Goal: Task Accomplishment & Management: Complete application form

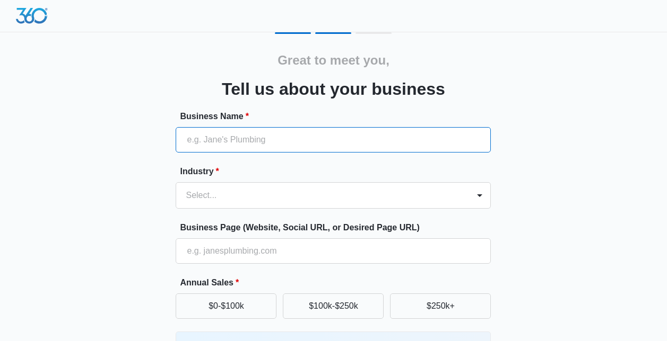
click at [219, 138] on input "Business Name *" at bounding box center [333, 139] width 315 height 25
type input "Honor Roofing LLC"
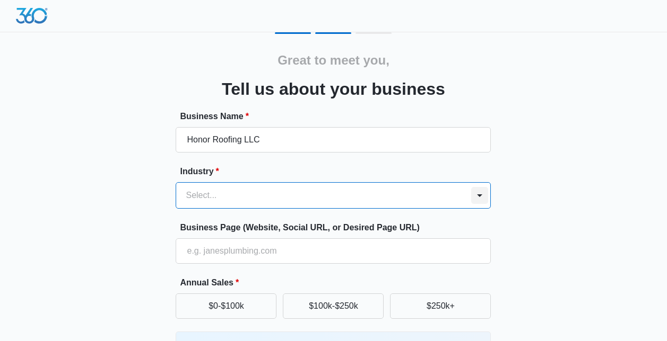
click at [487, 197] on div "option , selected. Select is focused ,type to refine list, press Down to open t…" at bounding box center [333, 195] width 315 height 27
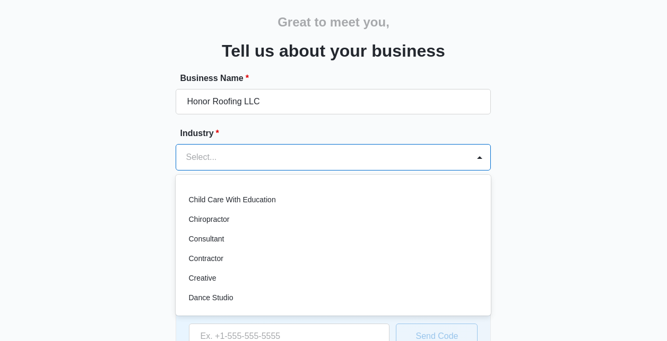
scroll to position [111, 0]
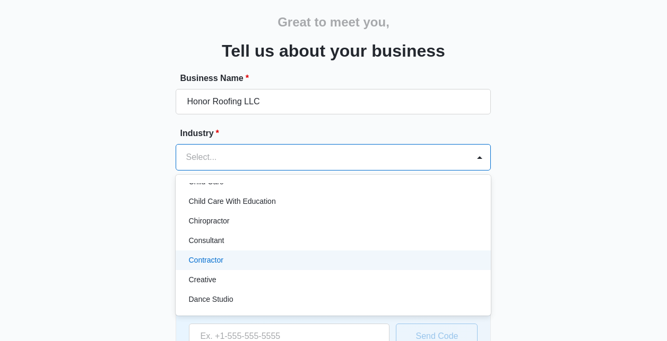
click at [213, 257] on p "Contractor" at bounding box center [205, 260] width 34 height 11
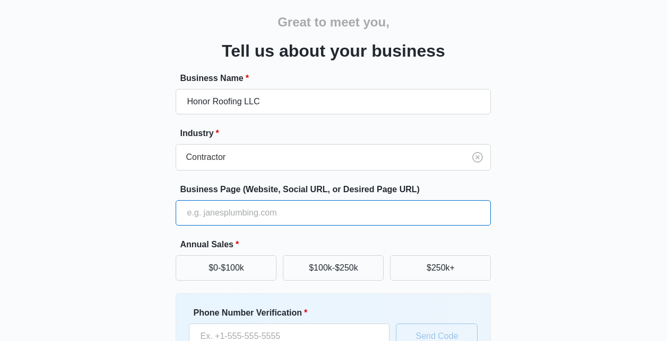
click at [238, 220] on input "Business Page (Website, Social URL, or Desired Page URL)" at bounding box center [333, 212] width 315 height 25
type input "[URL][DOMAIN_NAME]"
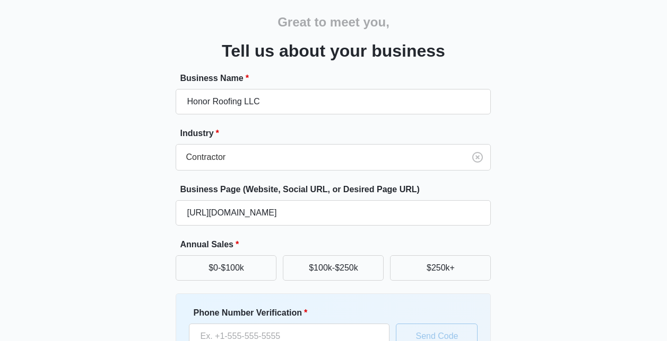
click at [543, 234] on div "Great to meet you, Tell us about your business Business Name * Honor Roofing LL…" at bounding box center [332, 209] width 633 height 430
click at [400, 263] on button "$250k+" at bounding box center [440, 268] width 101 height 25
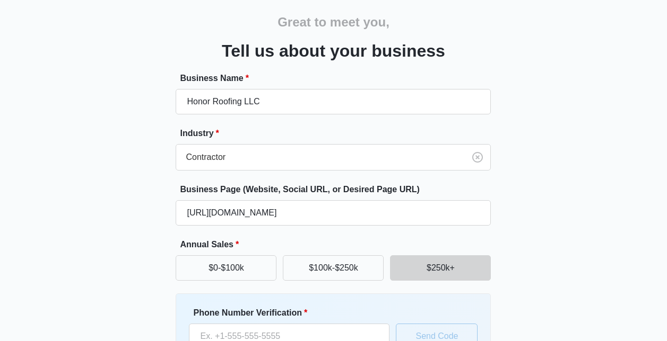
scroll to position [134, 0]
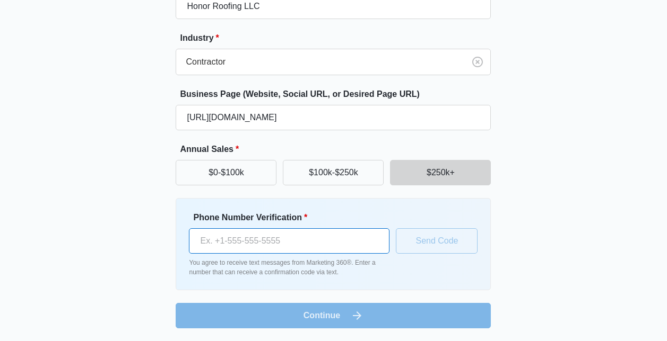
click at [275, 250] on input "Phone Number Verification *" at bounding box center [289, 241] width 200 height 25
type input "[PHONE_NUMBER]"
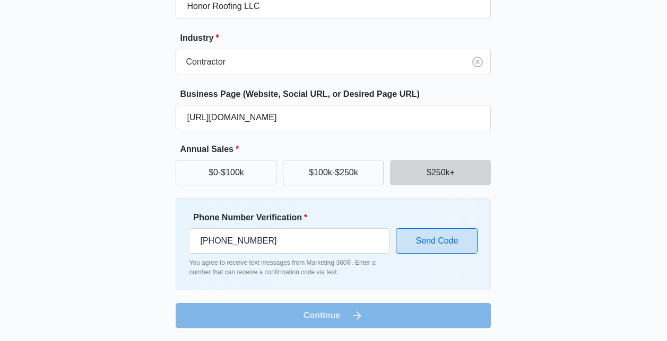
click at [437, 248] on button "Send Code" at bounding box center [437, 241] width 82 height 25
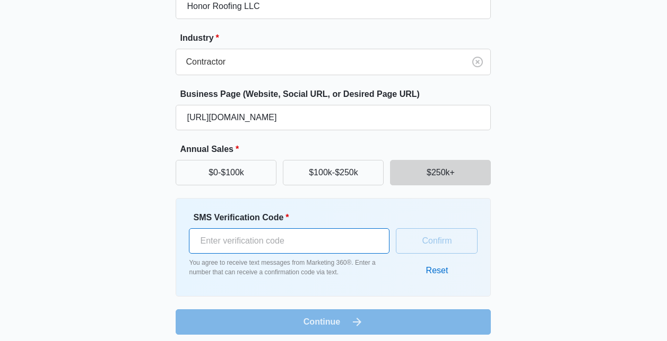
click at [294, 247] on input "SMS Verification Code *" at bounding box center [289, 241] width 200 height 25
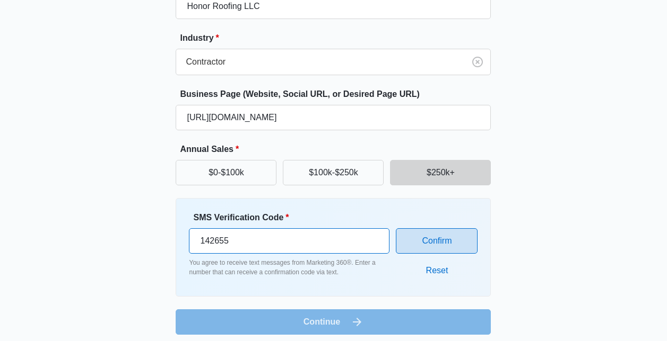
type input "142655"
click at [424, 248] on button "Confirm" at bounding box center [437, 241] width 82 height 25
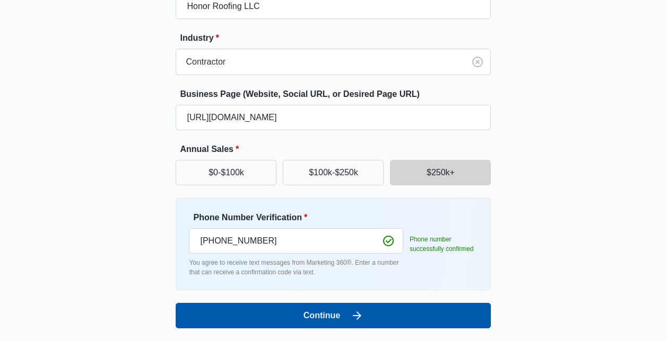
click at [442, 321] on button "Continue" at bounding box center [333, 315] width 315 height 25
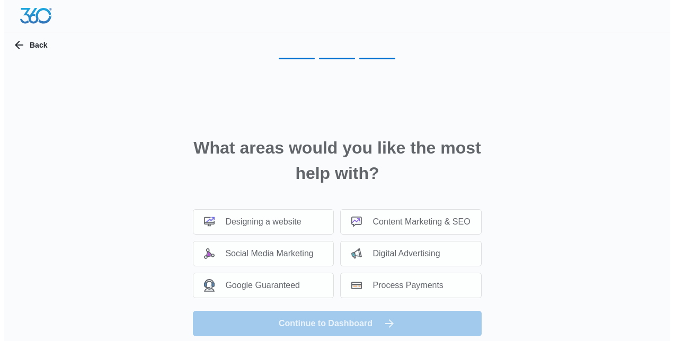
scroll to position [0, 0]
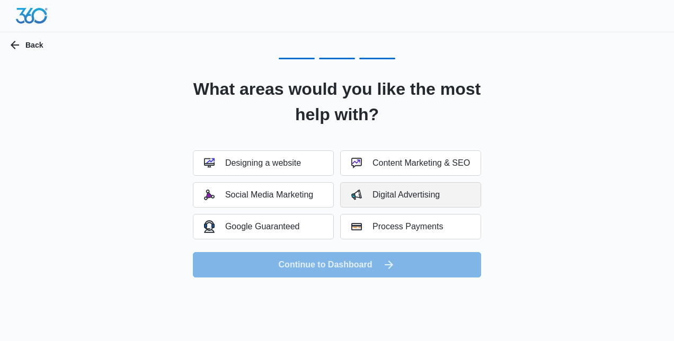
click at [389, 198] on div "Digital Advertising" at bounding box center [396, 195] width 89 height 11
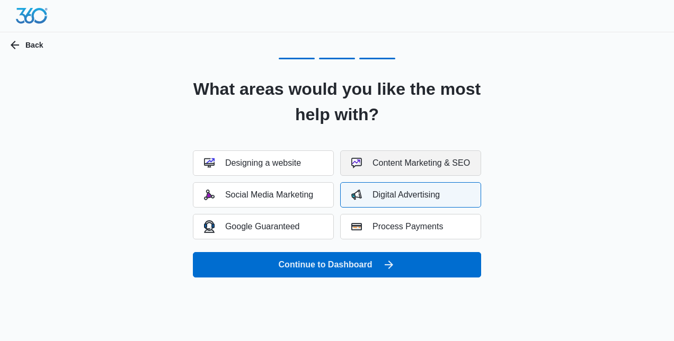
click at [385, 166] on div "Content Marketing & SEO" at bounding box center [411, 163] width 119 height 11
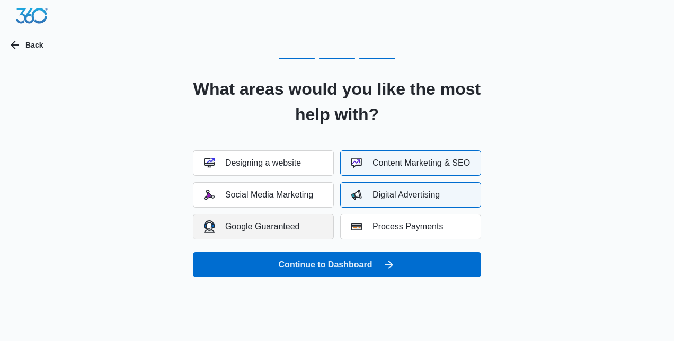
click at [275, 224] on div "Google Guaranteed" at bounding box center [252, 227] width 96 height 12
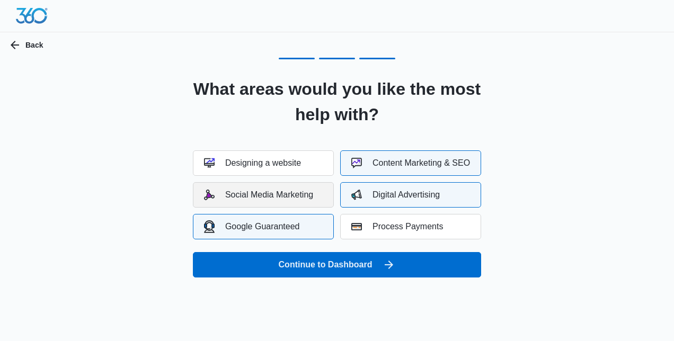
click at [271, 191] on div "Social Media Marketing" at bounding box center [258, 195] width 109 height 11
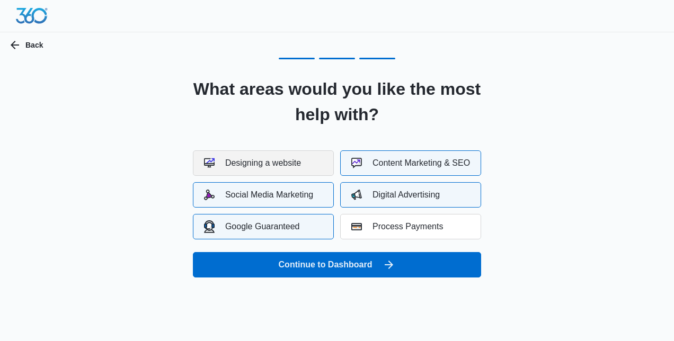
click at [270, 163] on div "Designing a website" at bounding box center [252, 163] width 97 height 11
click at [285, 162] on div "Designing a website" at bounding box center [252, 163] width 97 height 11
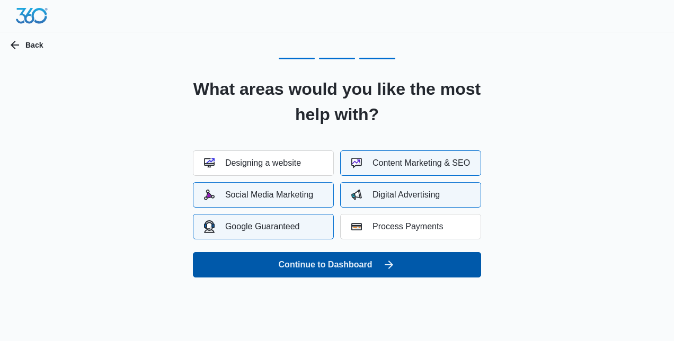
click at [322, 269] on button "Continue to Dashboard" at bounding box center [337, 264] width 288 height 25
